Goal: Information Seeking & Learning: Learn about a topic

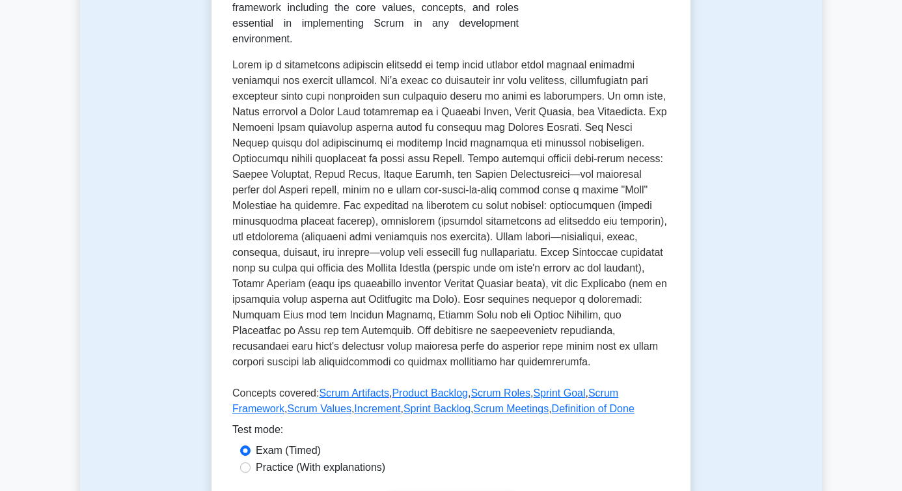
click at [325, 469] on label "Practice (With explanations)" at bounding box center [321, 468] width 130 height 16
click at [251, 469] on input "Practice (With explanations)" at bounding box center [245, 467] width 10 height 10
radio input "true"
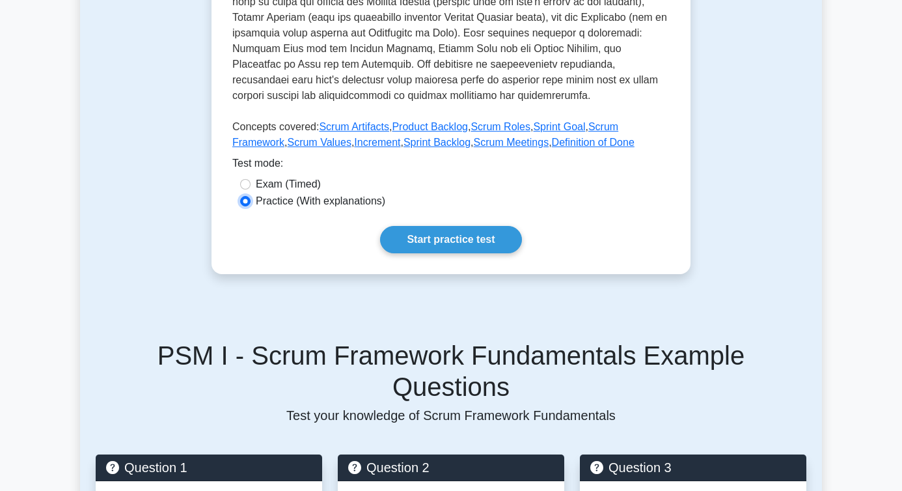
scroll to position [566, 0]
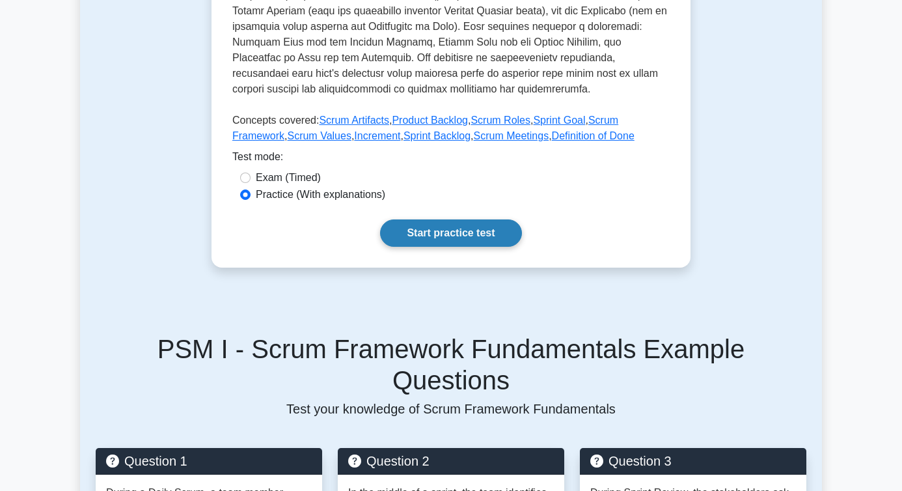
click at [444, 232] on link "Start practice test" at bounding box center [450, 232] width 141 height 27
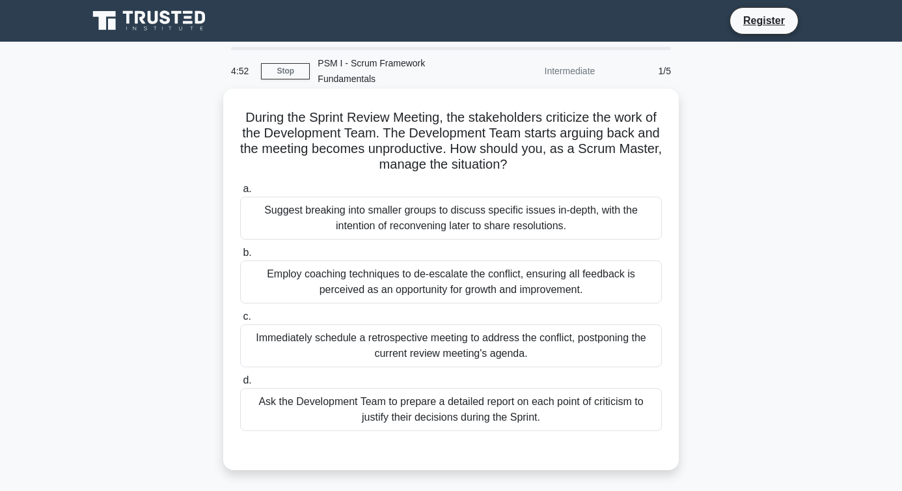
click at [385, 295] on div "Employ coaching techniques to de-escalate the conflict, ensuring all feedback i…" at bounding box center [451, 281] width 422 height 43
click at [240, 257] on input "b. Employ coaching techniques to de-escalate the conflict, ensuring all feedbac…" at bounding box center [240, 253] width 0 height 8
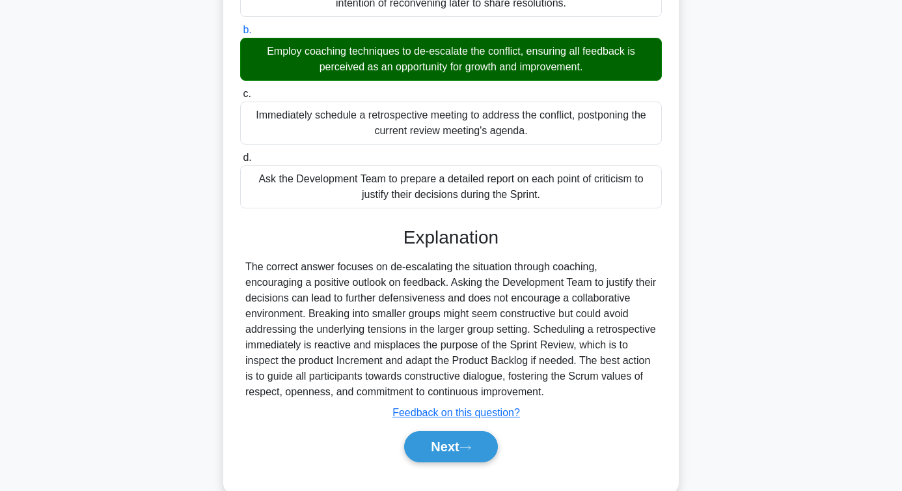
scroll to position [249, 0]
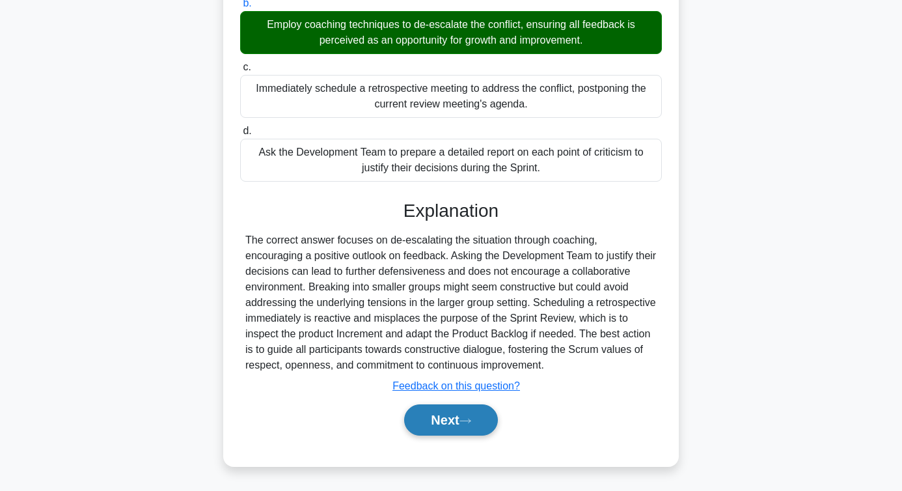
click at [452, 408] on button "Next" at bounding box center [450, 419] width 93 height 31
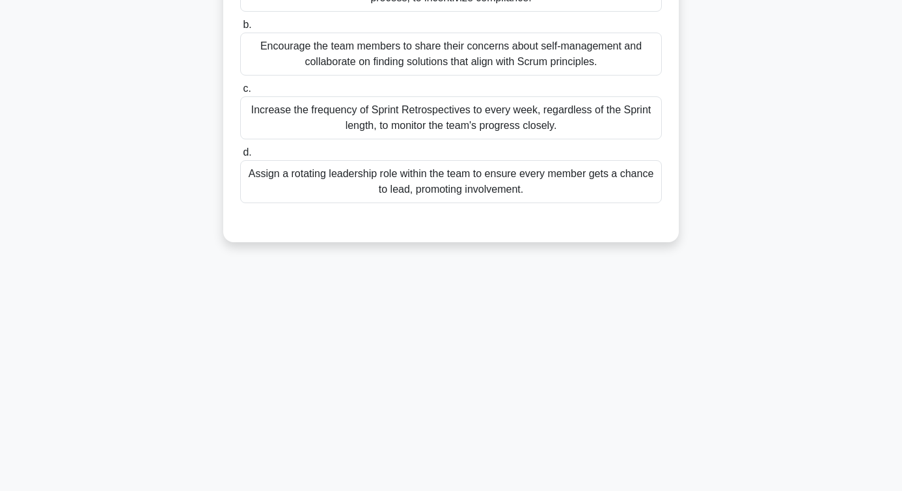
click at [411, 176] on div "Assign a rotating leadership role within the team to ensure every member gets a…" at bounding box center [451, 181] width 422 height 43
click at [240, 157] on input "d. Assign a rotating leadership role within the team to ensure every member get…" at bounding box center [240, 152] width 0 height 8
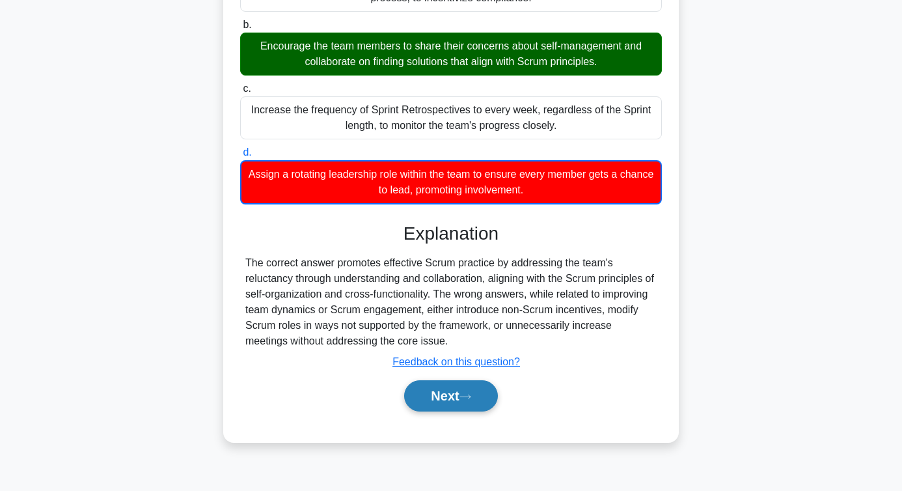
click at [454, 394] on button "Next" at bounding box center [450, 395] width 93 height 31
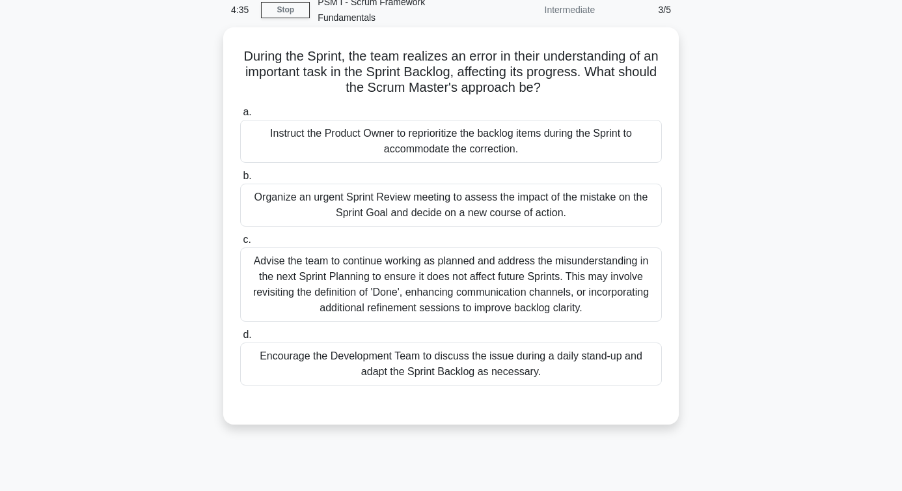
scroll to position [0, 0]
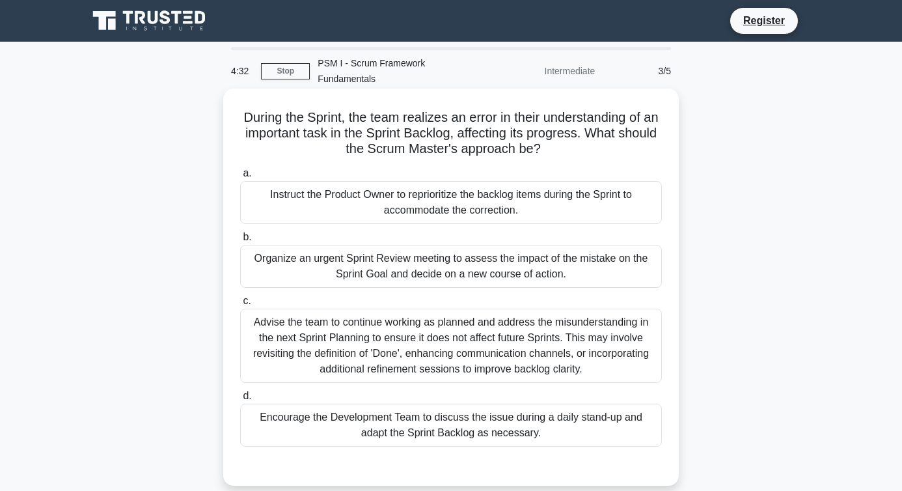
click at [342, 218] on div "Instruct the Product Owner to reprioritize the backlog items during the Sprint …" at bounding box center [451, 202] width 422 height 43
click at [240, 178] on input "a. Instruct the Product Owner to reprioritize the backlog items during the Spri…" at bounding box center [240, 173] width 0 height 8
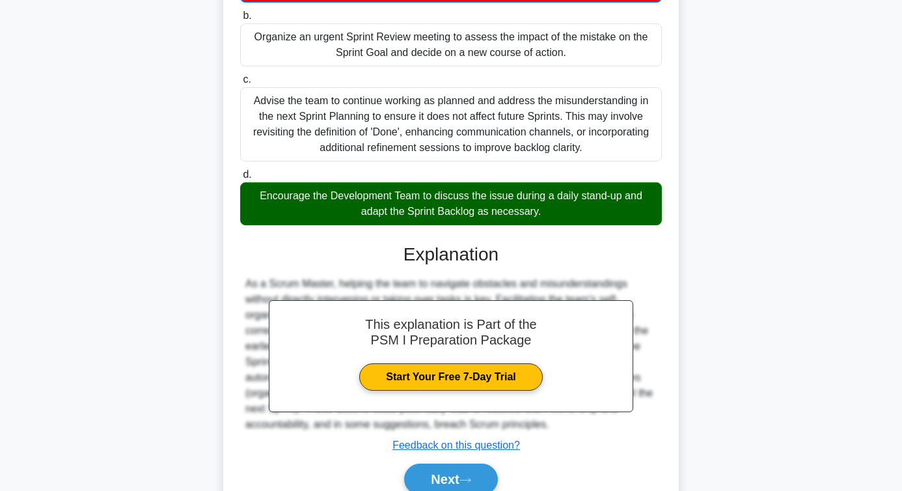
scroll to position [228, 0]
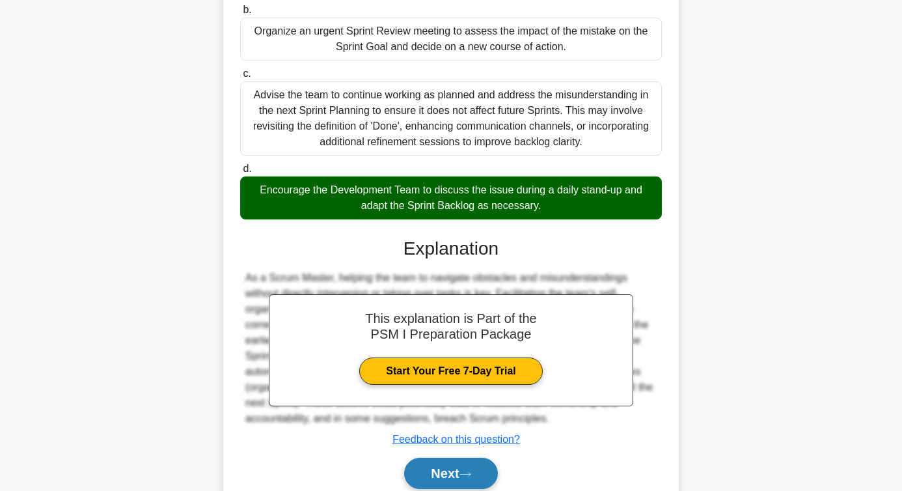
click at [450, 474] on button "Next" at bounding box center [450, 473] width 93 height 31
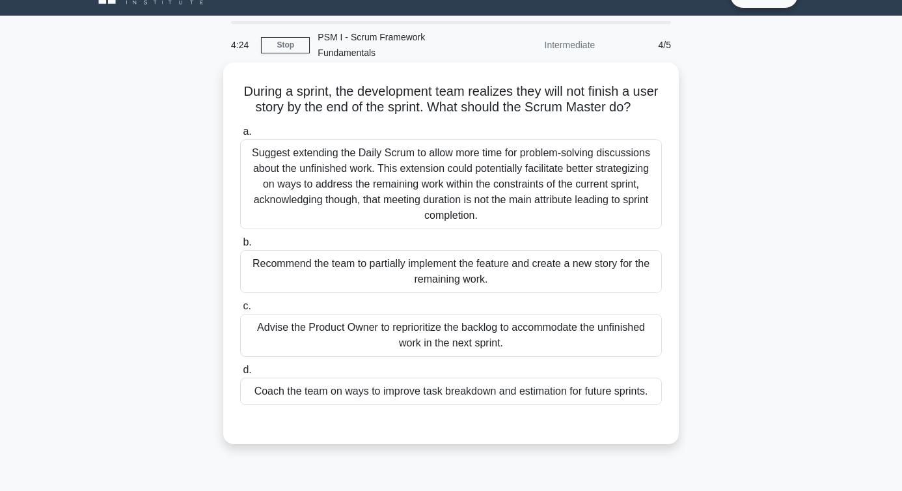
scroll to position [0, 0]
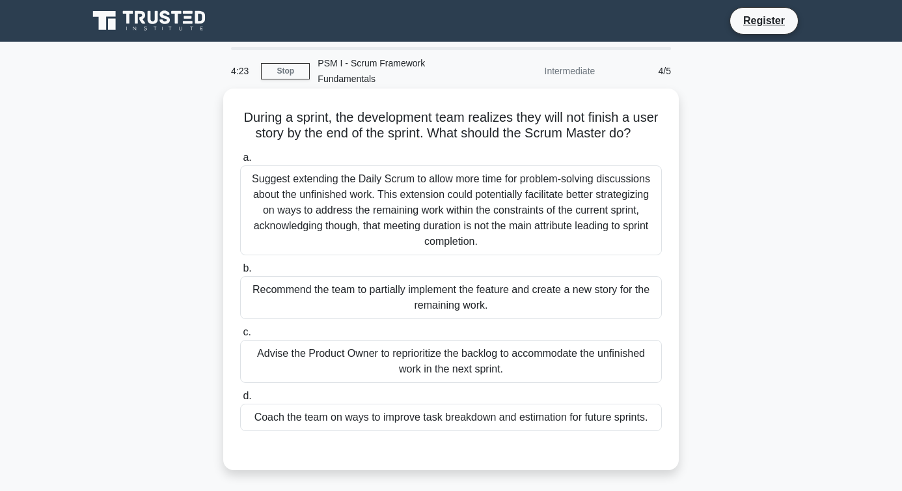
click at [462, 218] on div "Suggest extending the Daily Scrum to allow more time for problem-solving discus…" at bounding box center [451, 210] width 422 height 90
click at [240, 162] on input "a. Suggest extending the Daily Scrum to allow more time for problem-solving dis…" at bounding box center [240, 158] width 0 height 8
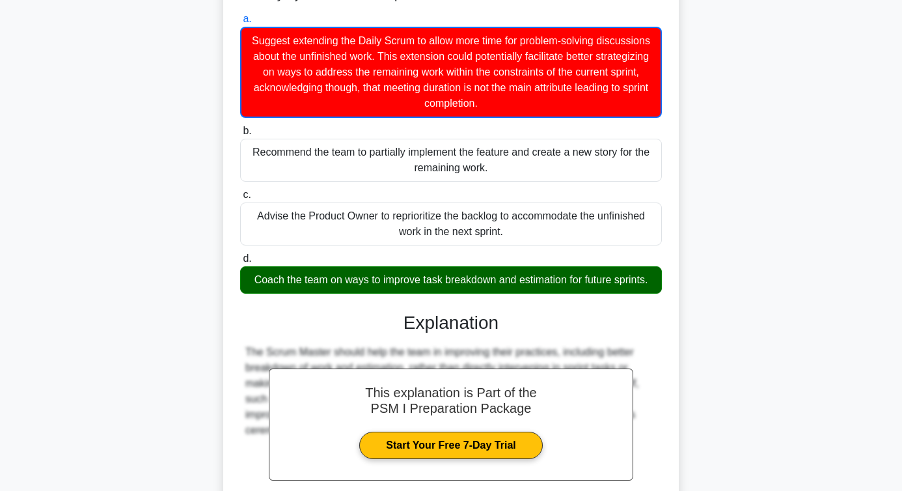
scroll to position [266, 0]
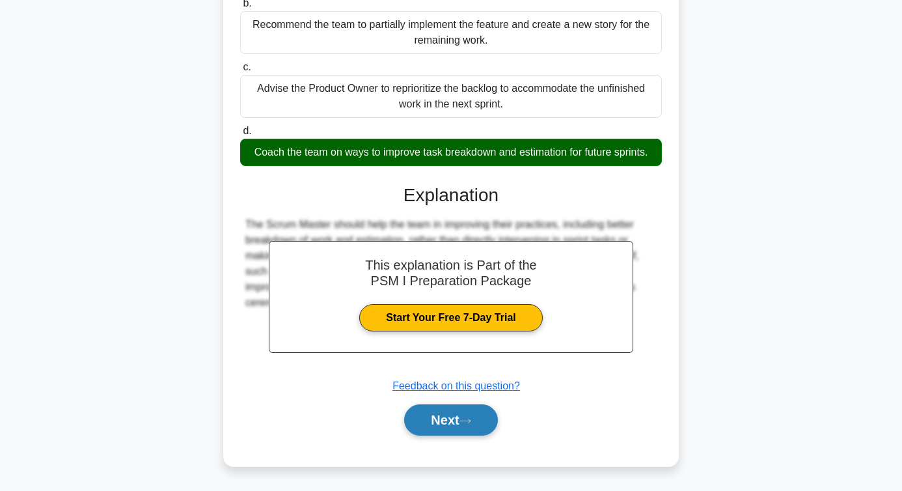
click at [457, 411] on button "Next" at bounding box center [450, 419] width 93 height 31
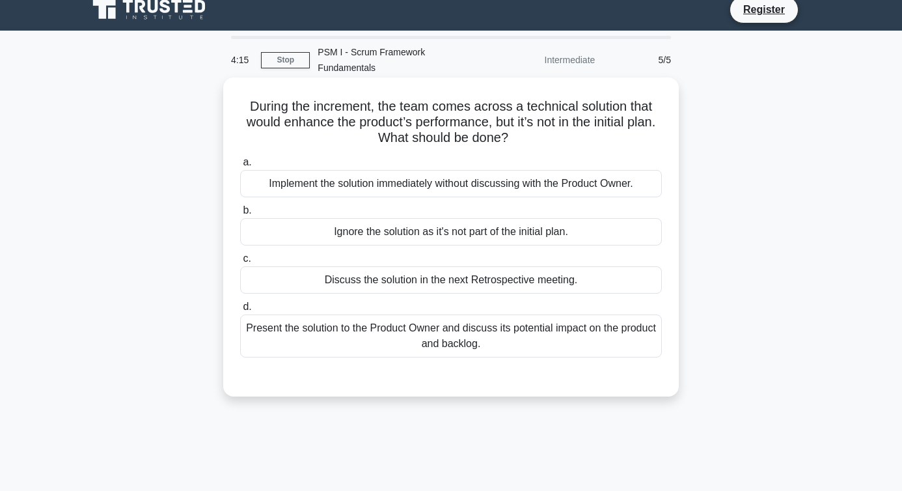
scroll to position [0, 0]
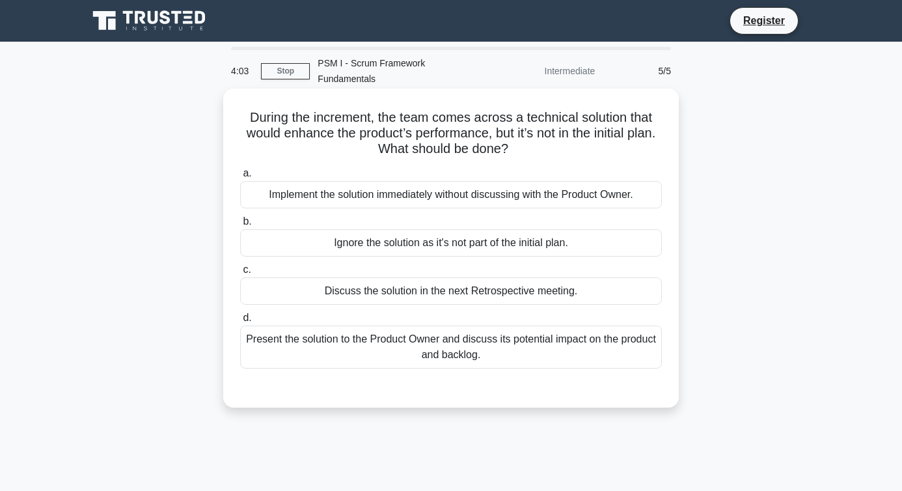
click at [425, 242] on div "Ignore the solution as it's not part of the initial plan." at bounding box center [451, 242] width 422 height 27
click at [240, 226] on input "b. Ignore the solution as it's not part of the initial plan." at bounding box center [240, 221] width 0 height 8
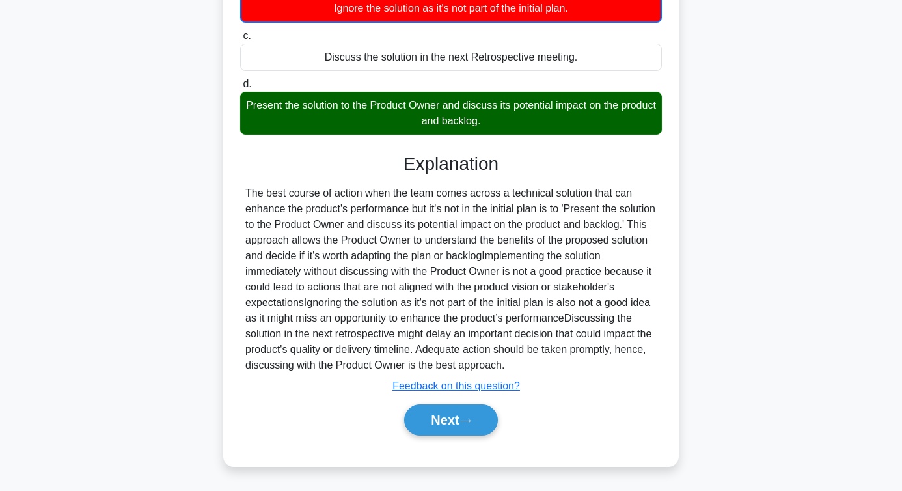
scroll to position [251, 0]
